Goal: Obtain resource: Obtain resource

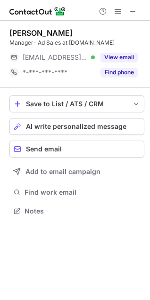
scroll to position [204, 150]
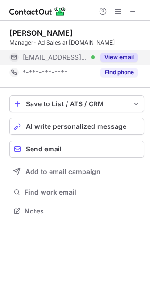
click at [120, 55] on button "View email" at bounding box center [118, 57] width 37 height 9
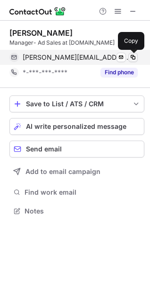
click at [131, 55] on span at bounding box center [133, 58] width 8 height 8
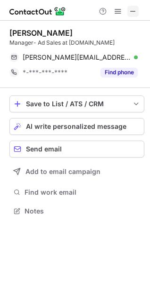
click at [133, 10] on span at bounding box center [133, 12] width 8 height 8
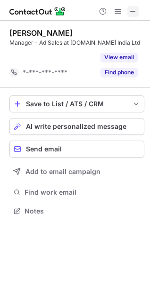
scroll to position [189, 150]
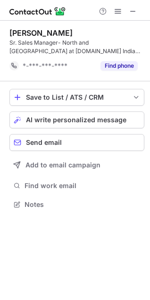
scroll to position [198, 150]
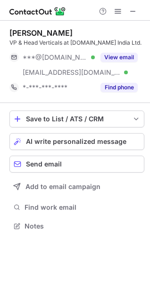
scroll to position [219, 150]
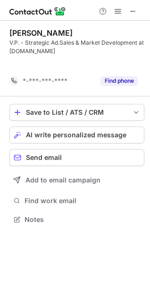
scroll to position [198, 150]
